Goal: Browse casually

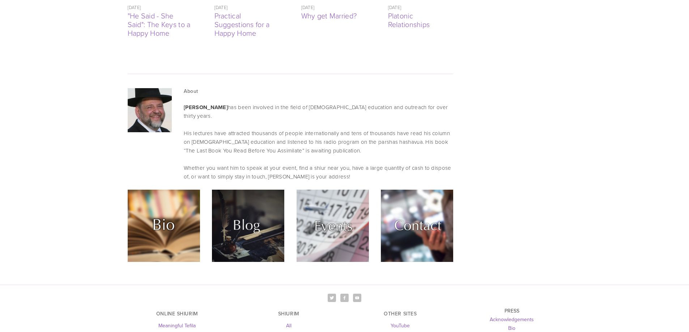
scroll to position [1844, 0]
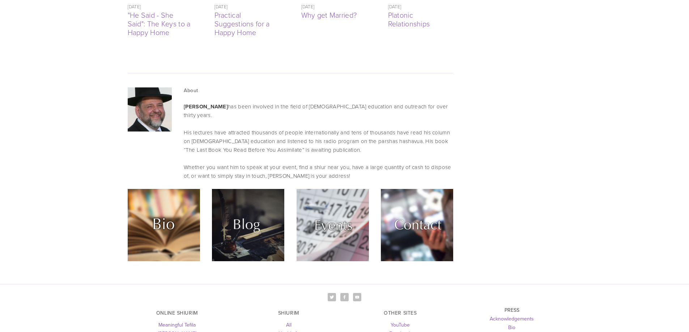
click at [342, 189] on img at bounding box center [332, 225] width 72 height 72
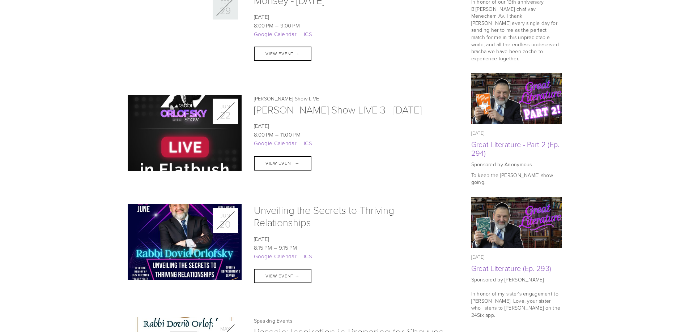
scroll to position [506, 0]
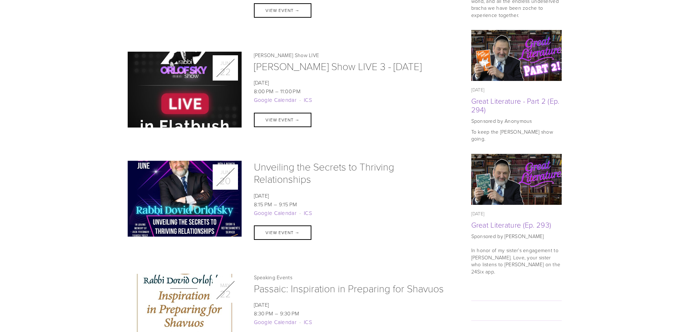
click at [204, 184] on img at bounding box center [185, 198] width 114 height 147
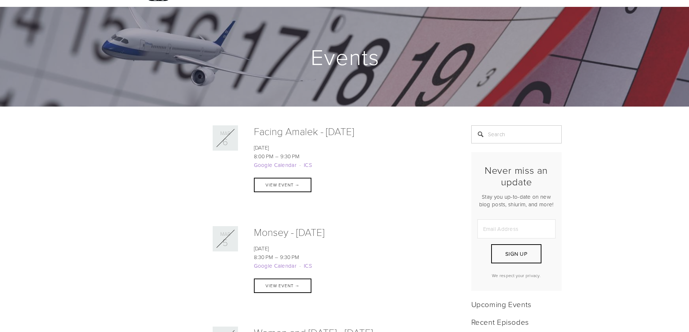
scroll to position [0, 0]
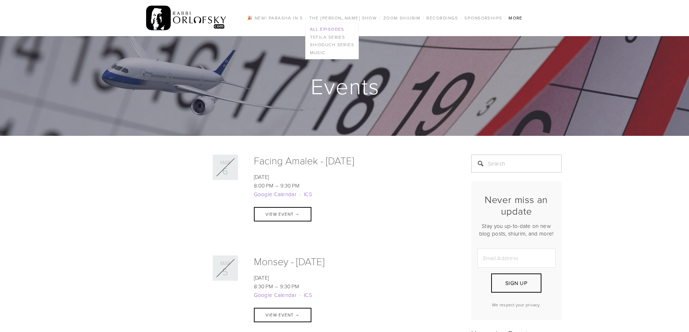
click at [341, 26] on link "All Episodes" at bounding box center [331, 29] width 53 height 8
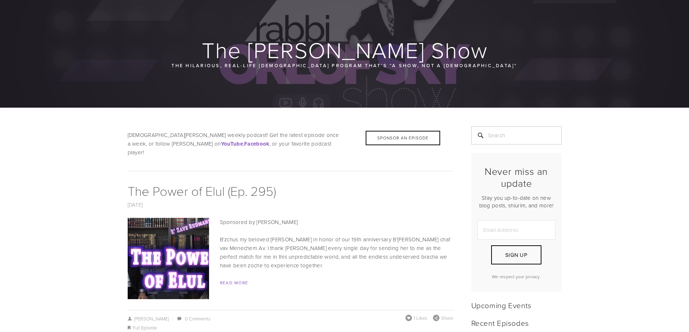
scroll to position [72, 0]
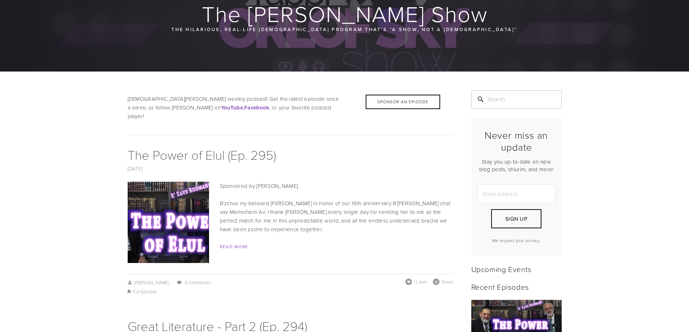
click at [177, 215] on img at bounding box center [168, 222] width 145 height 81
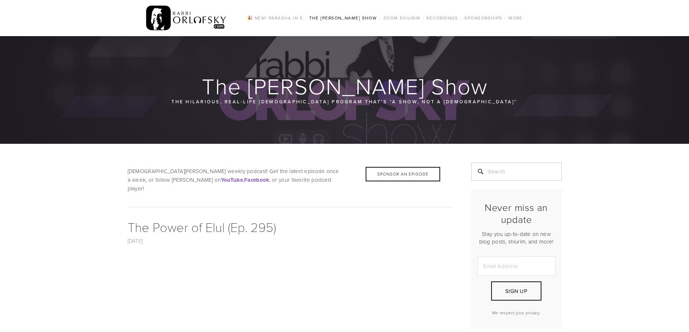
click at [158, 18] on img at bounding box center [186, 18] width 81 height 28
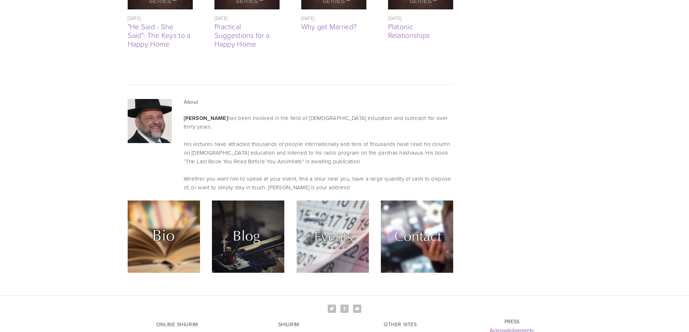
scroll to position [1844, 0]
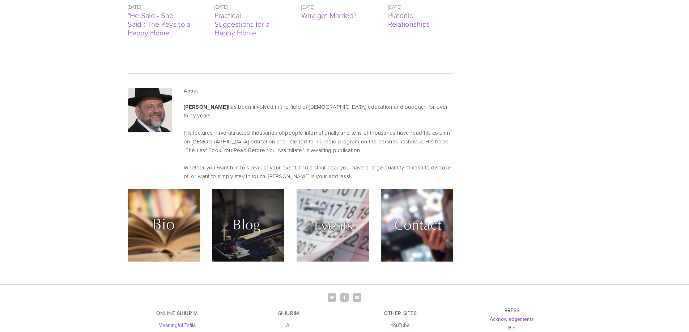
click at [265, 189] on img at bounding box center [248, 225] width 72 height 72
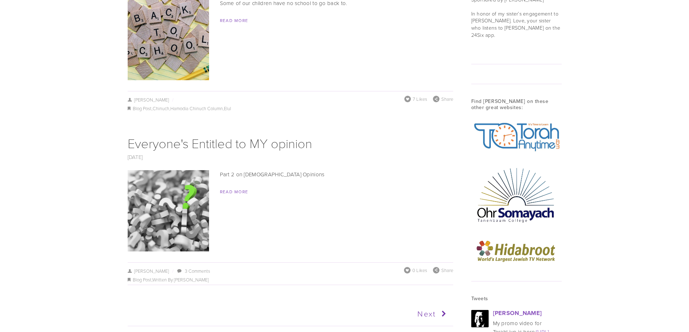
scroll to position [1012, 0]
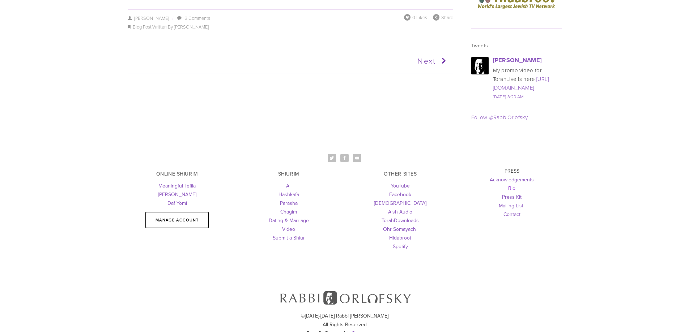
click at [512, 185] on link "Bio" at bounding box center [511, 188] width 7 height 7
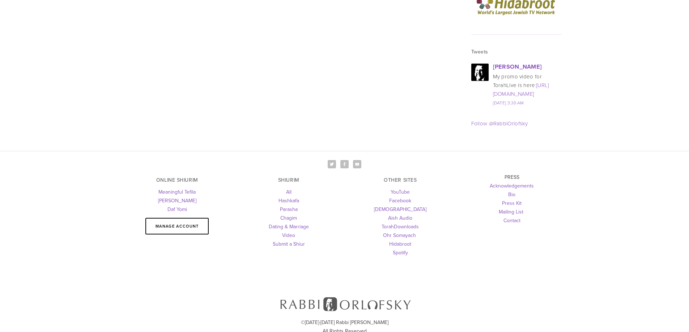
scroll to position [996, 0]
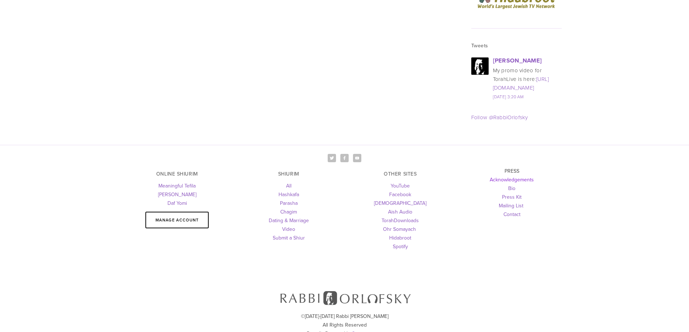
click at [502, 176] on link "Acknowledgements" at bounding box center [511, 179] width 44 height 7
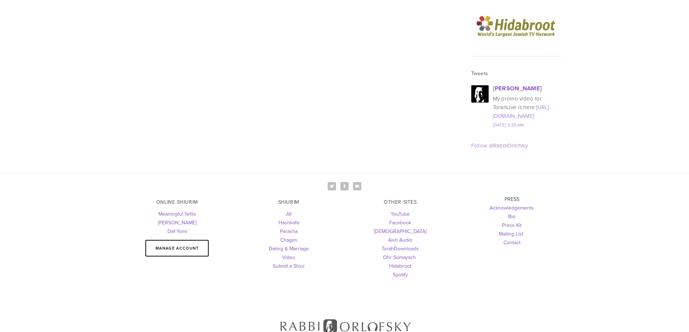
scroll to position [1004, 0]
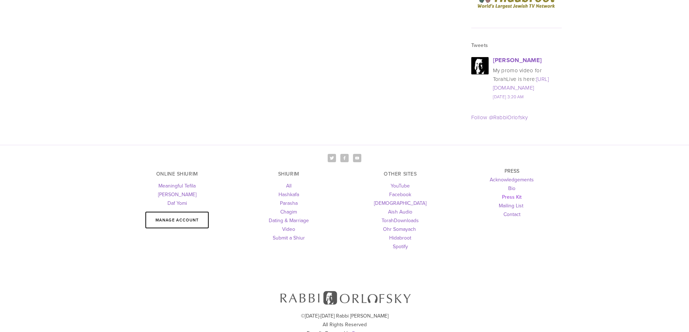
click at [512, 193] on link "Press Kit" at bounding box center [512, 196] width 20 height 7
click at [513, 193] on link "Press Kit" at bounding box center [512, 196] width 20 height 7
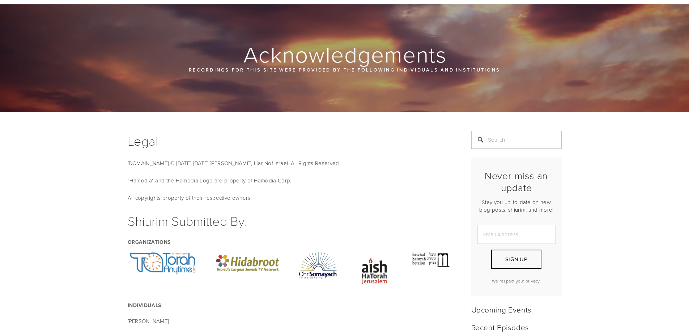
scroll to position [0, 0]
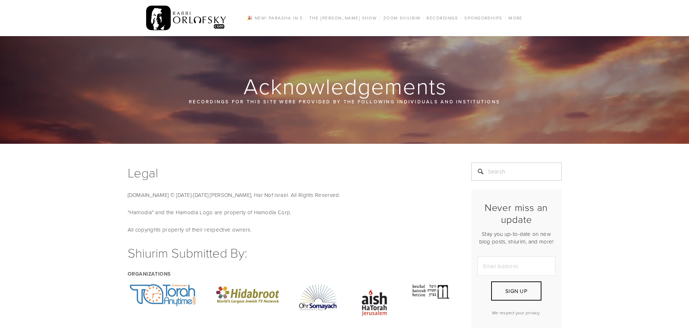
click at [200, 21] on img at bounding box center [186, 18] width 81 height 28
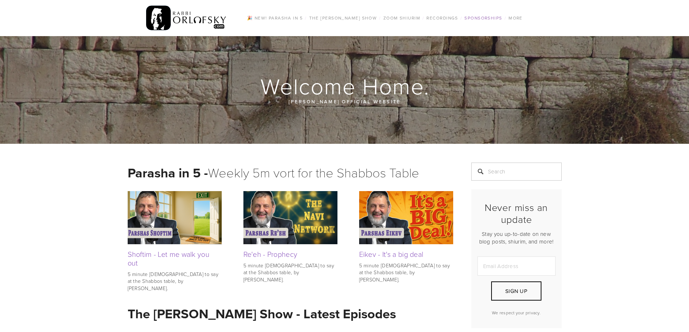
click at [487, 14] on link "Sponsorships" at bounding box center [483, 17] width 42 height 9
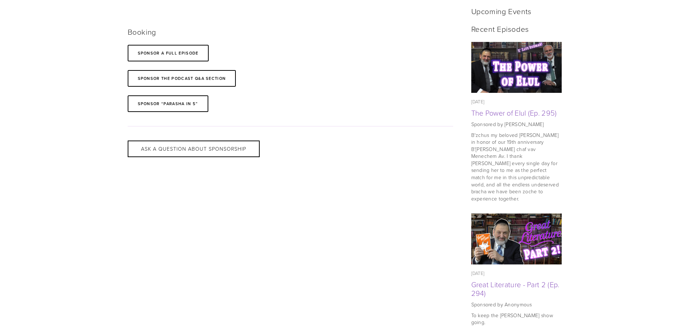
scroll to position [289, 0]
